Goal: Find specific page/section: Find specific page/section

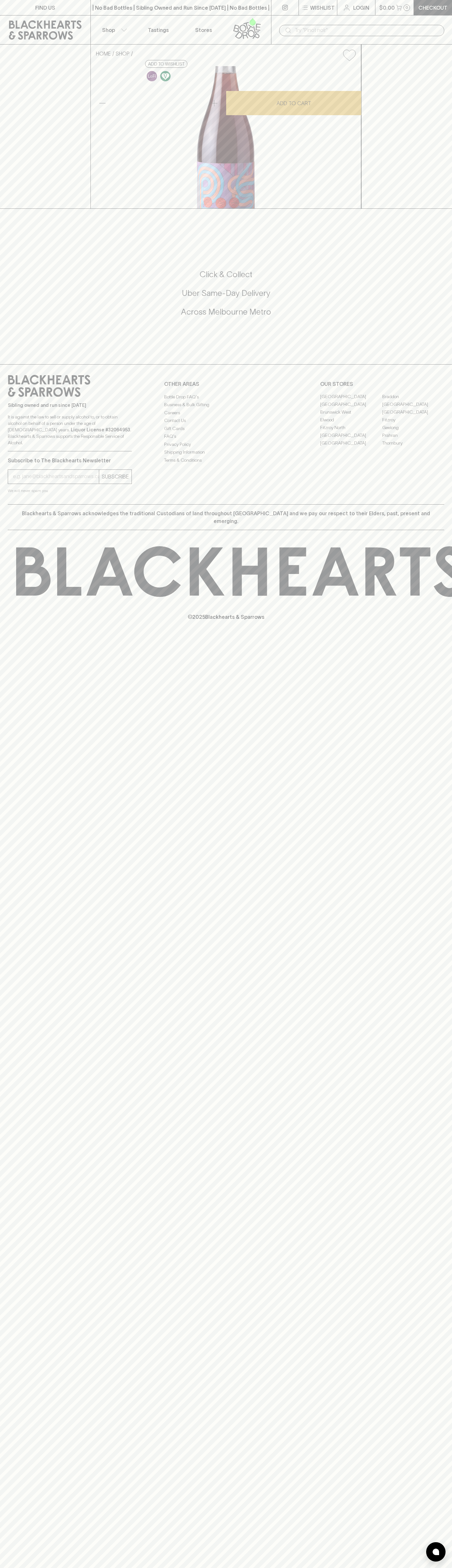
click at [187, 26] on link "Stores" at bounding box center [203, 29] width 45 height 29
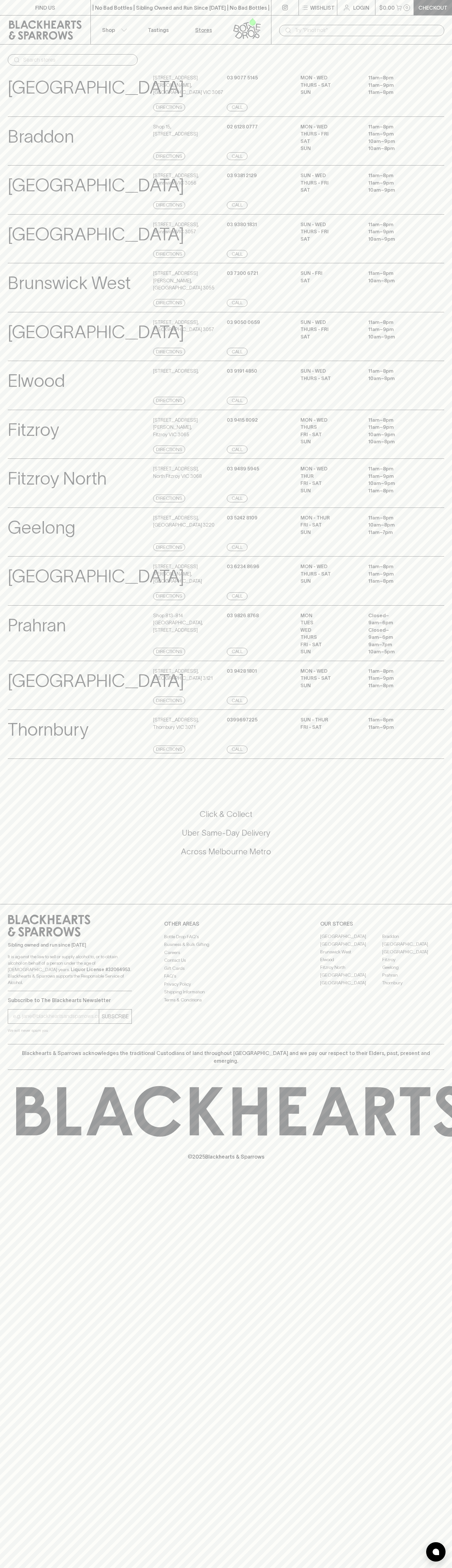
click at [441, 1307] on div "FIND US | No Bad Bottles | Sibling Owned and Run Since 2006 | No Bad Bottles | …" at bounding box center [226, 784] width 452 height 1568
click at [190, 1567] on html "FIND US | No Bad Bottles | Sibling Owned and Run Since 2006 | No Bad Bottles | …" at bounding box center [226, 784] width 452 height 1568
click at [4, 1107] on div at bounding box center [445, 1111] width 889 height 51
